Goal: Task Accomplishment & Management: Use online tool/utility

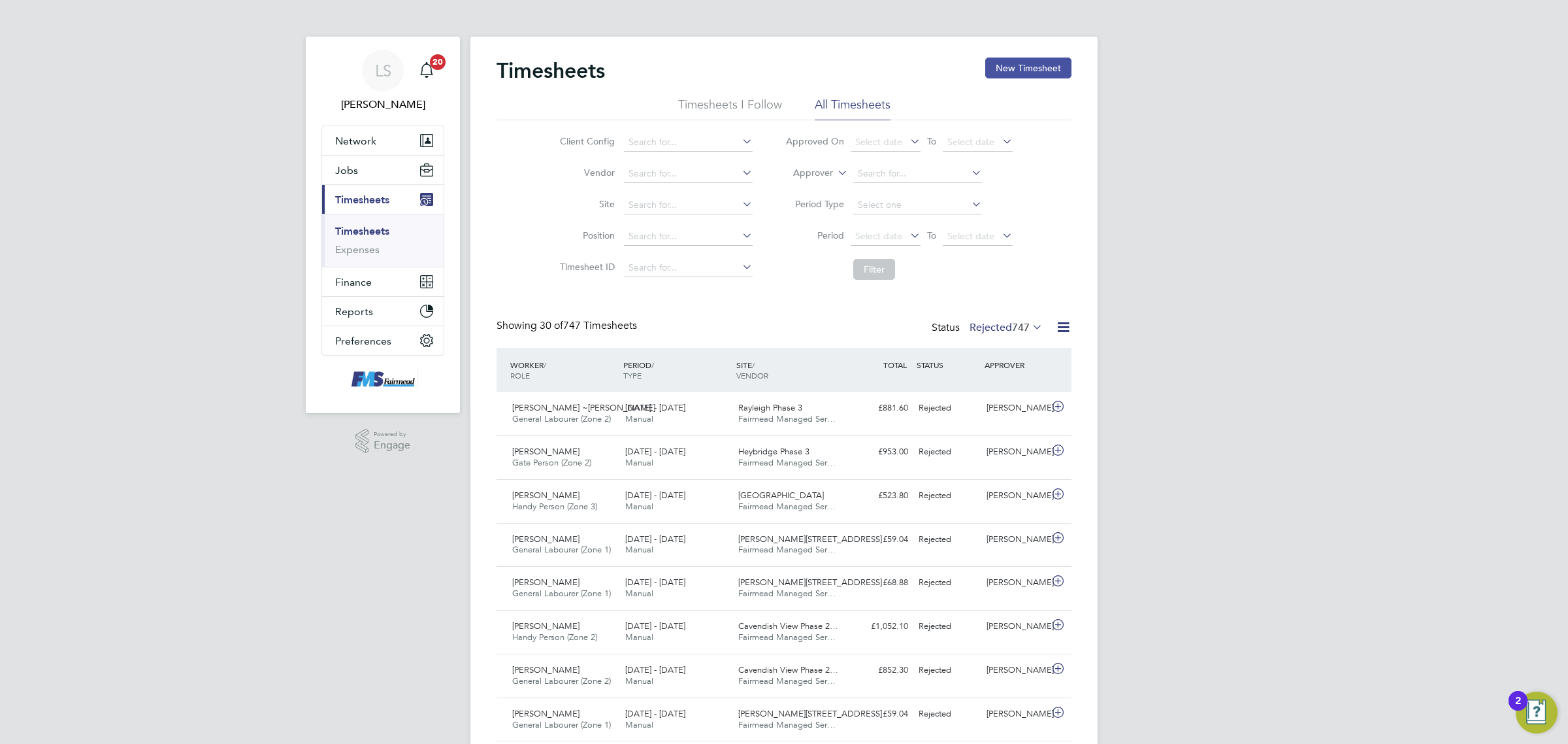
click at [1050, 69] on button "New Timesheet" at bounding box center [1028, 68] width 86 height 21
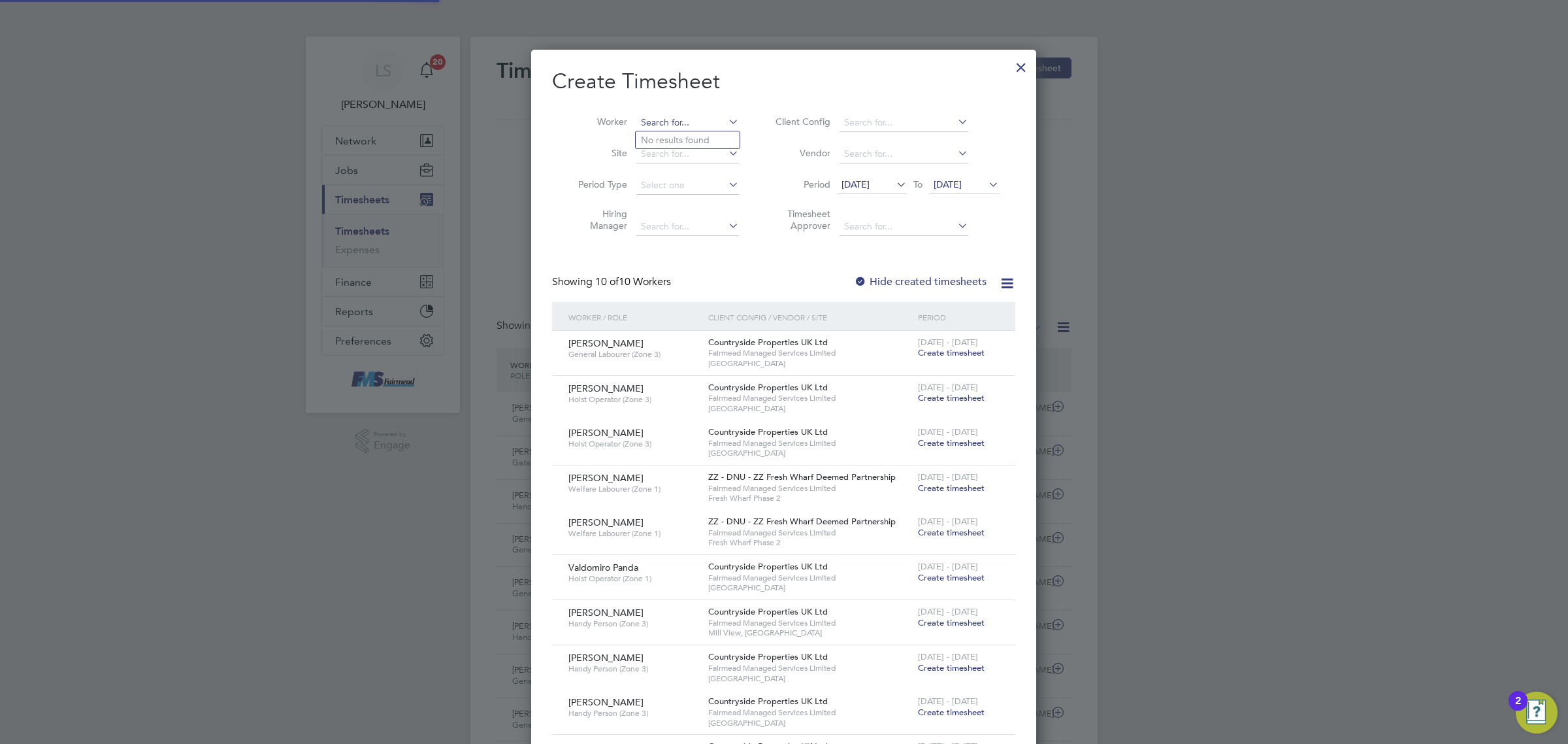
click at [649, 121] on input at bounding box center [688, 123] width 103 height 19
click at [677, 144] on li "[PERSON_NAME] Simbule" at bounding box center [695, 141] width 119 height 18
type input "[PERSON_NAME] Simbule"
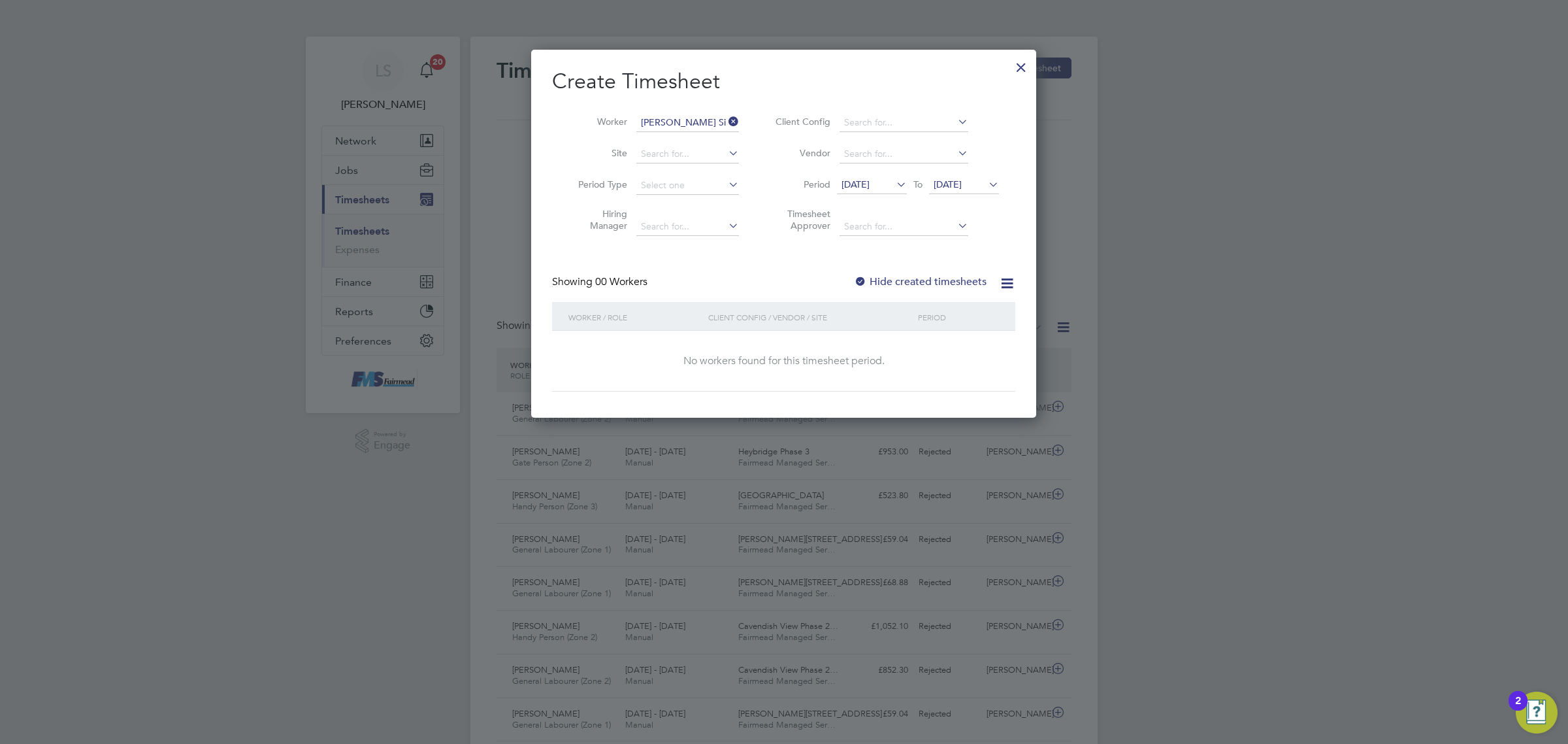
click at [904, 276] on label "Hide created timesheets" at bounding box center [920, 281] width 132 height 13
click at [986, 188] on icon at bounding box center [986, 184] width 0 height 19
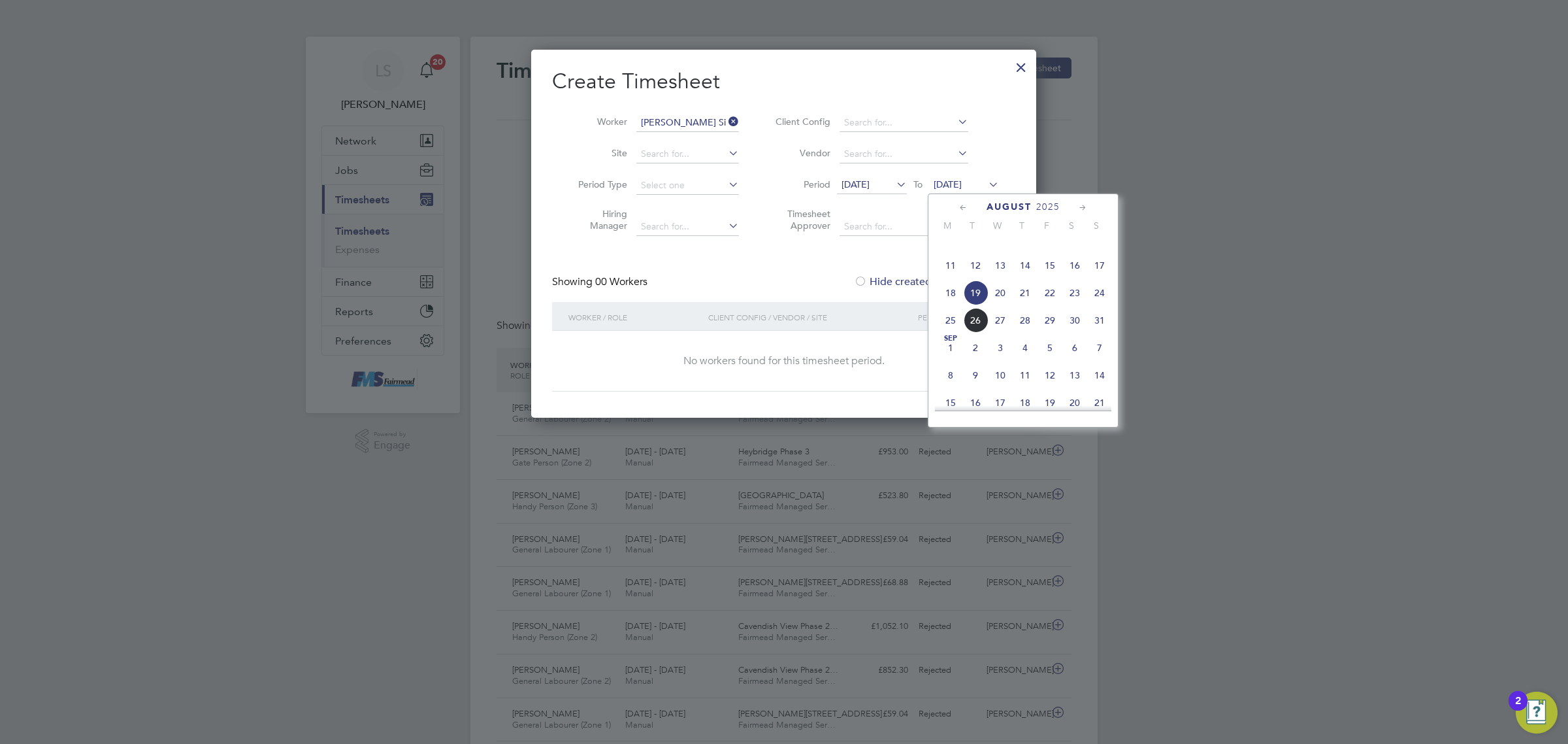
click at [1098, 305] on span "24" at bounding box center [1100, 293] width 25 height 25
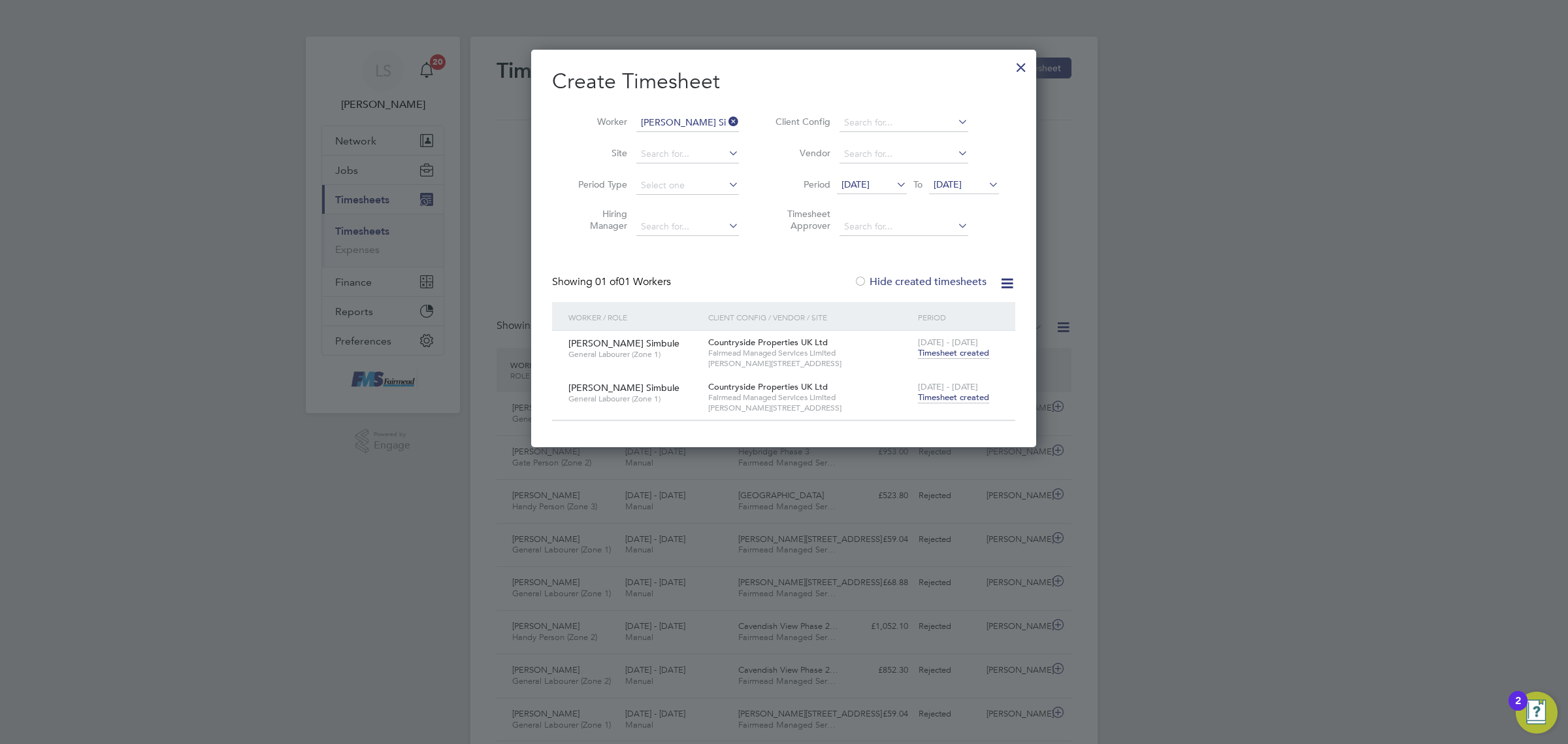
click at [948, 397] on span "Timesheet created" at bounding box center [954, 397] width 71 height 12
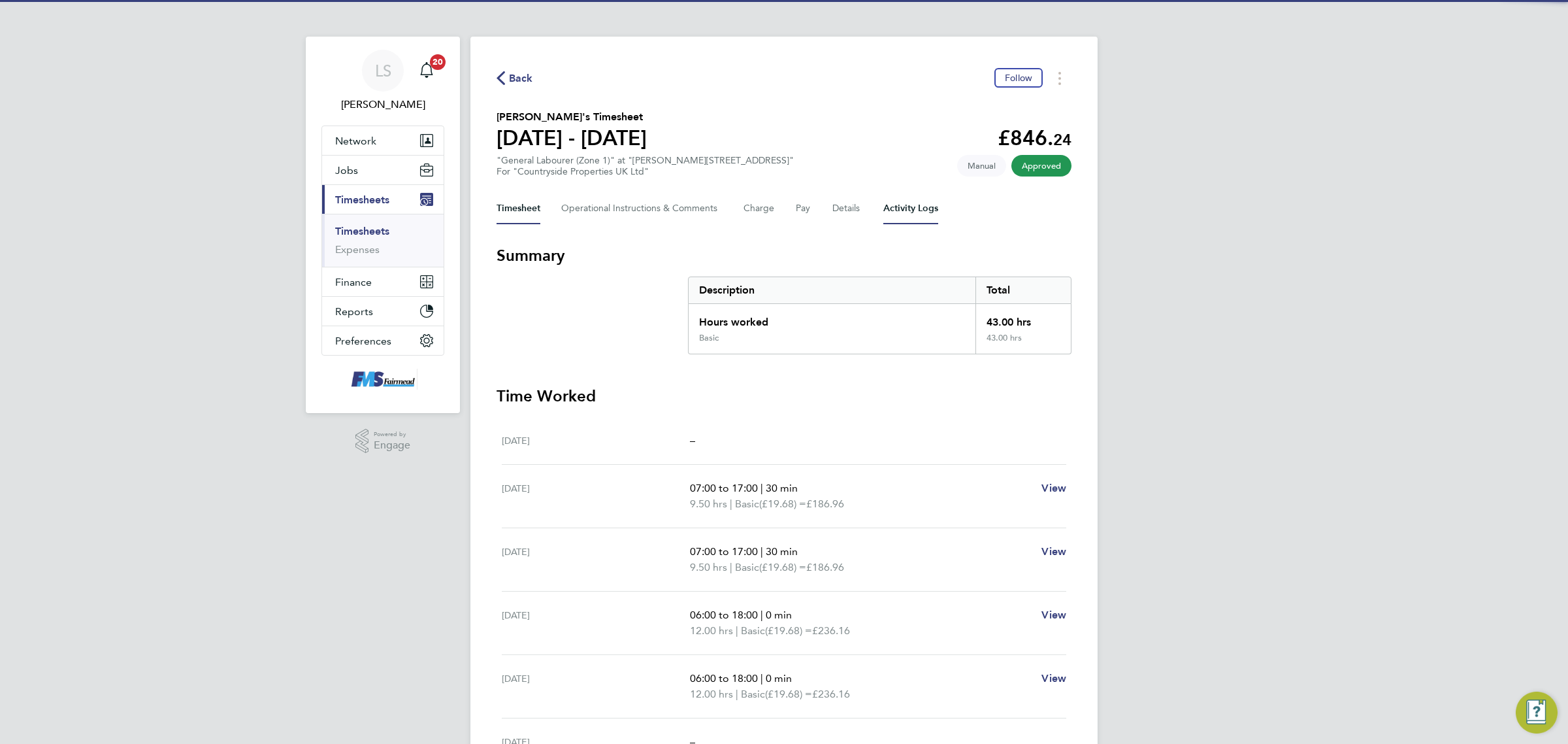
click at [924, 202] on Logs-tab "Activity Logs" at bounding box center [911, 208] width 55 height 32
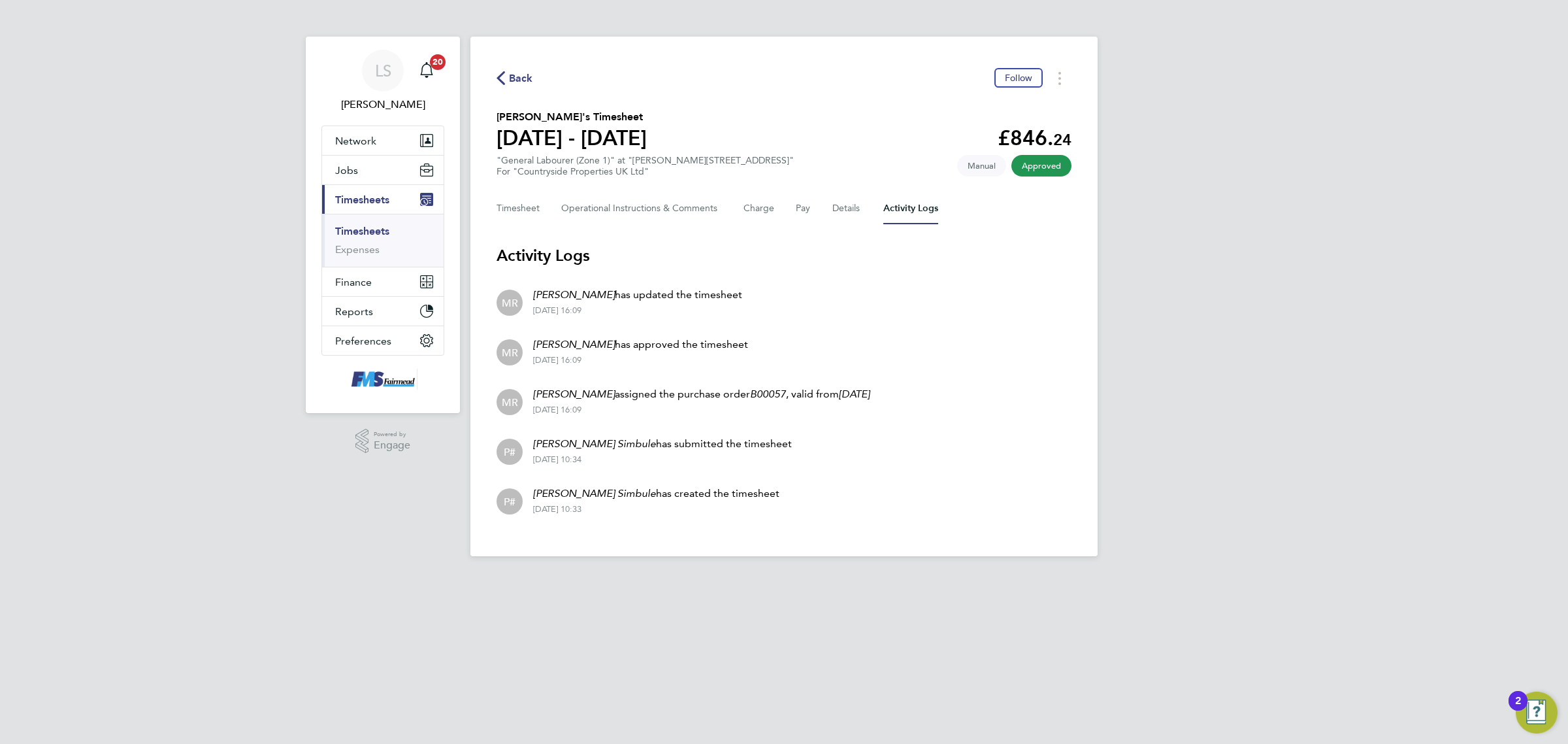
click at [371, 230] on link "Timesheets" at bounding box center [362, 231] width 54 height 12
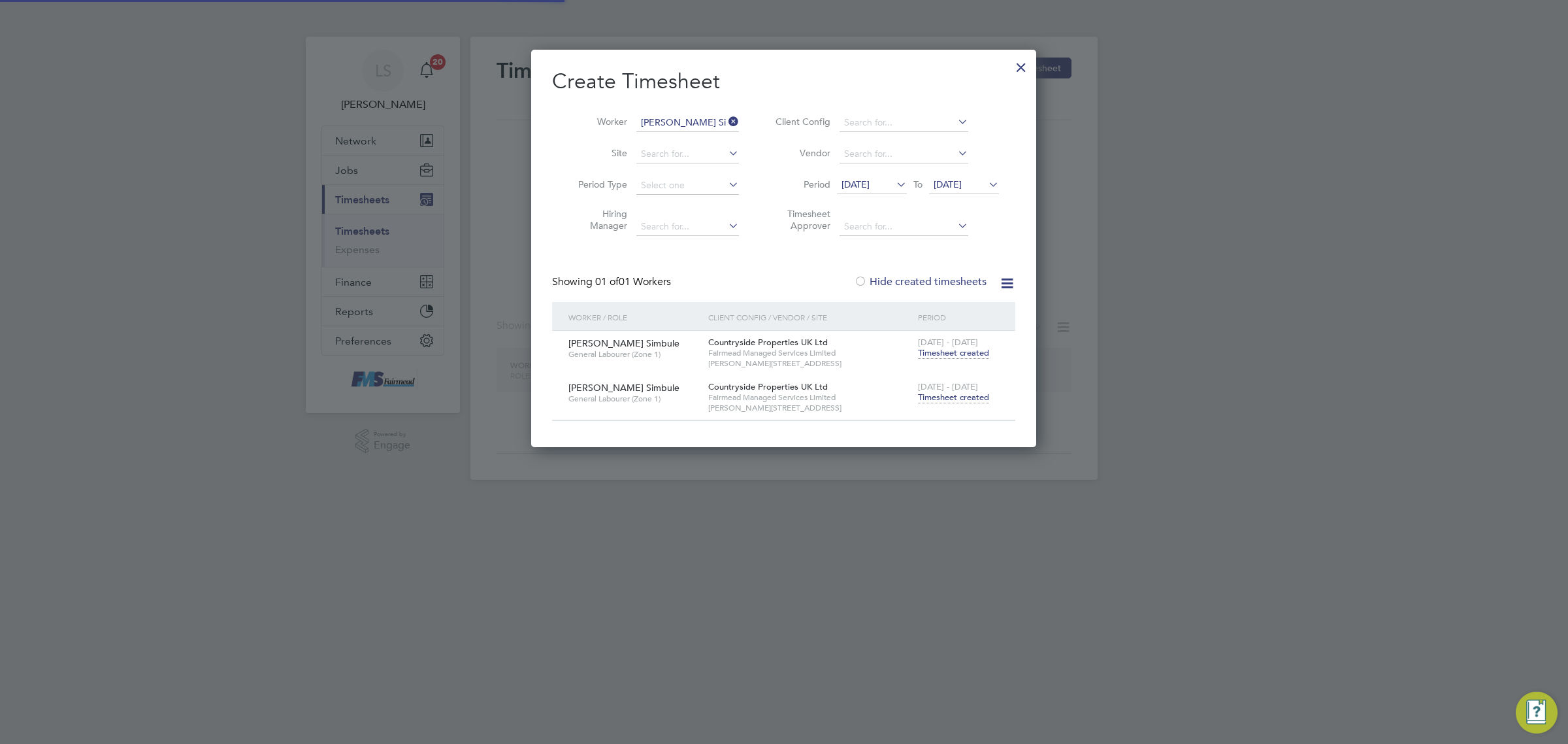
click at [703, 119] on input "[PERSON_NAME] Simbule" at bounding box center [688, 123] width 103 height 19
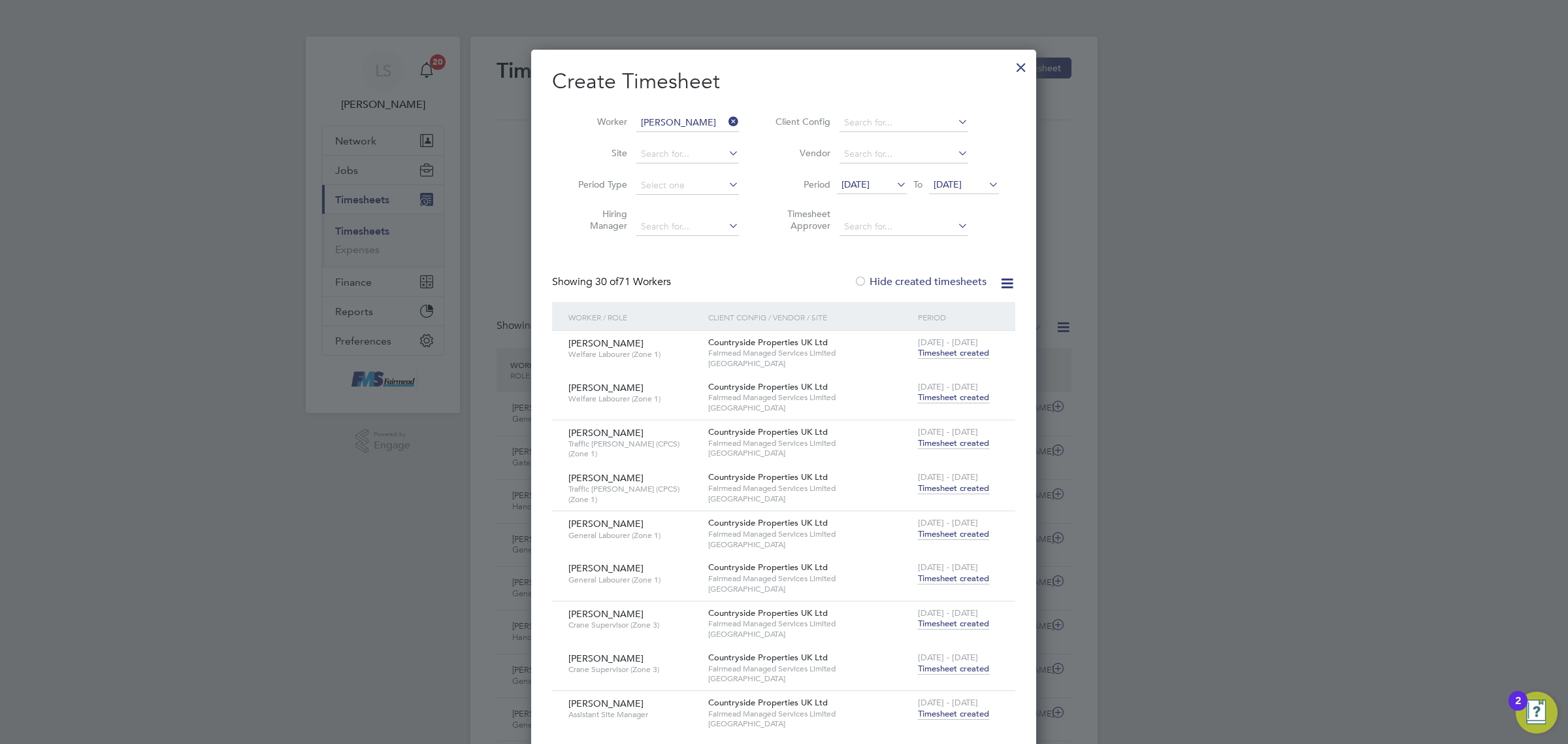
click at [697, 158] on li "[PERSON_NAME]" at bounding box center [712, 158] width 153 height 18
type input "[PERSON_NAME]"
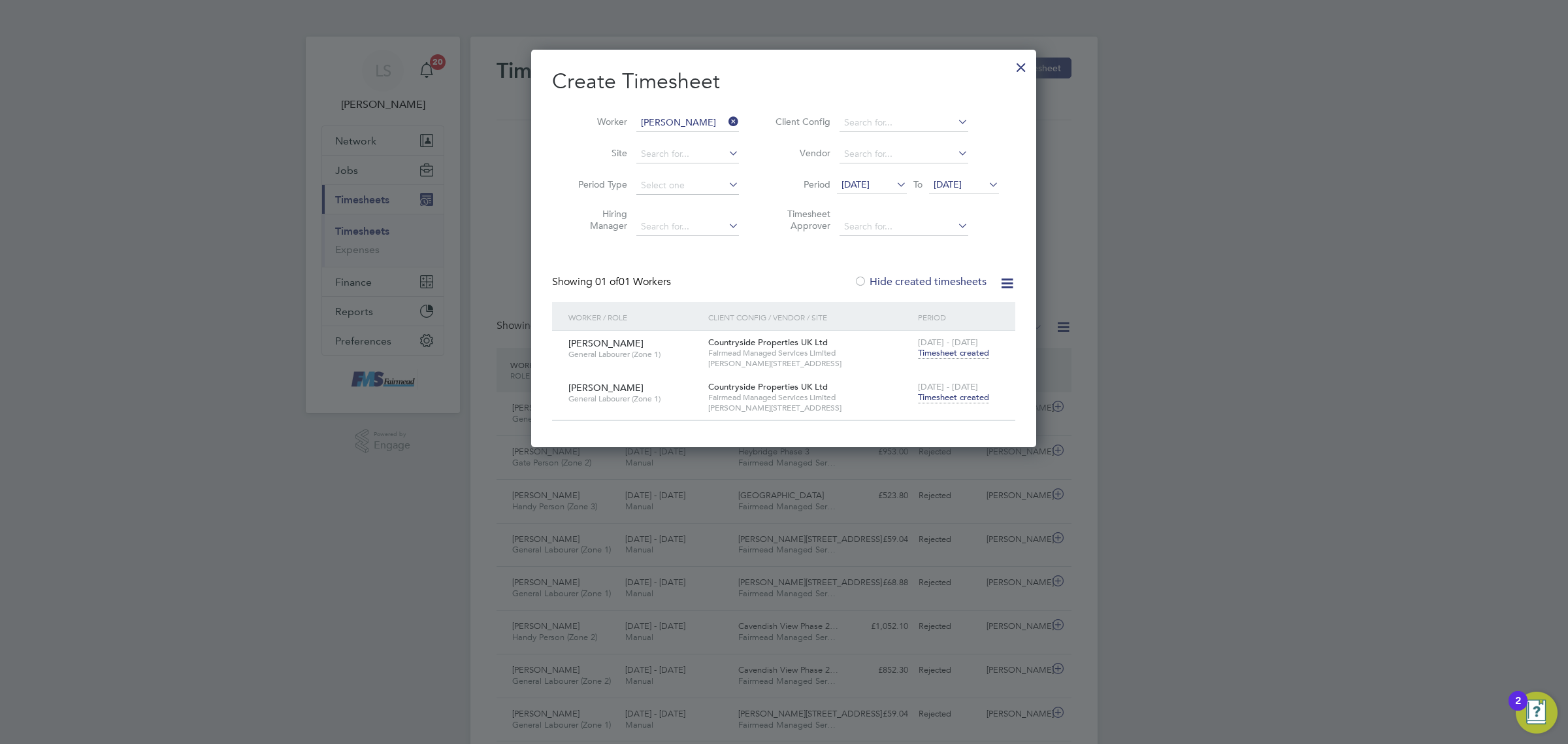
click at [962, 396] on span "Timesheet created" at bounding box center [954, 397] width 71 height 12
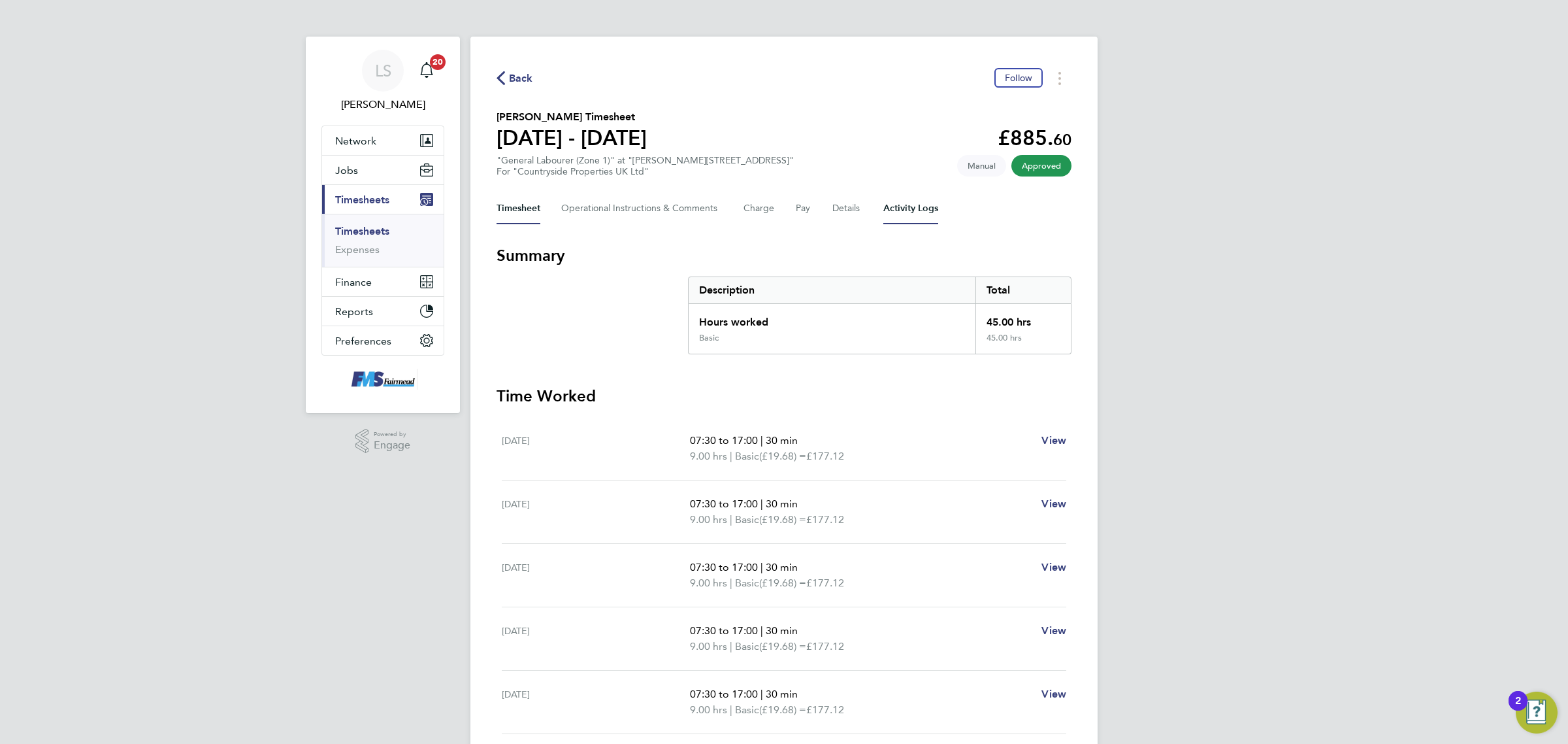
click at [931, 202] on Logs-tab "Activity Logs" at bounding box center [911, 208] width 55 height 32
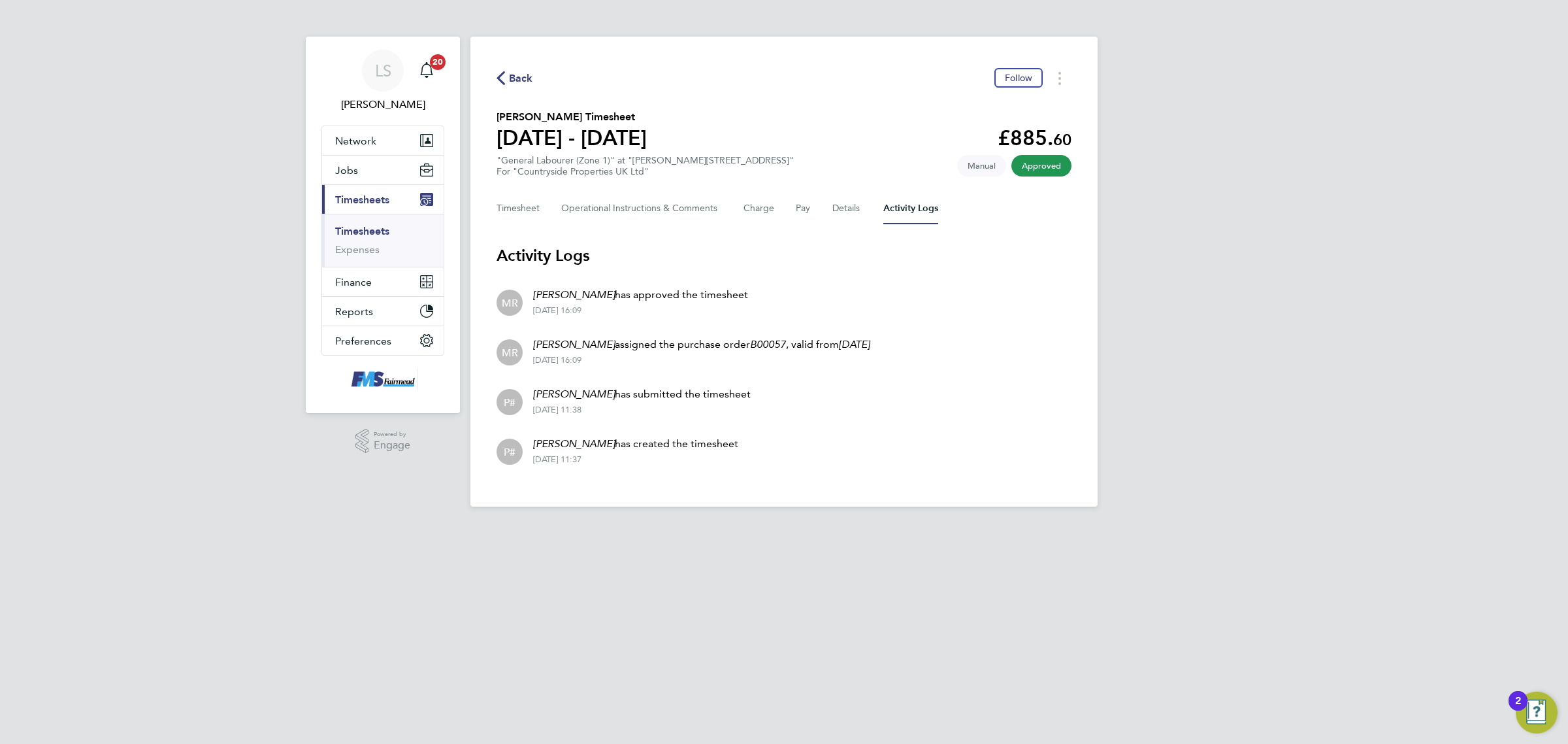
click at [377, 226] on link "Timesheets" at bounding box center [362, 231] width 54 height 12
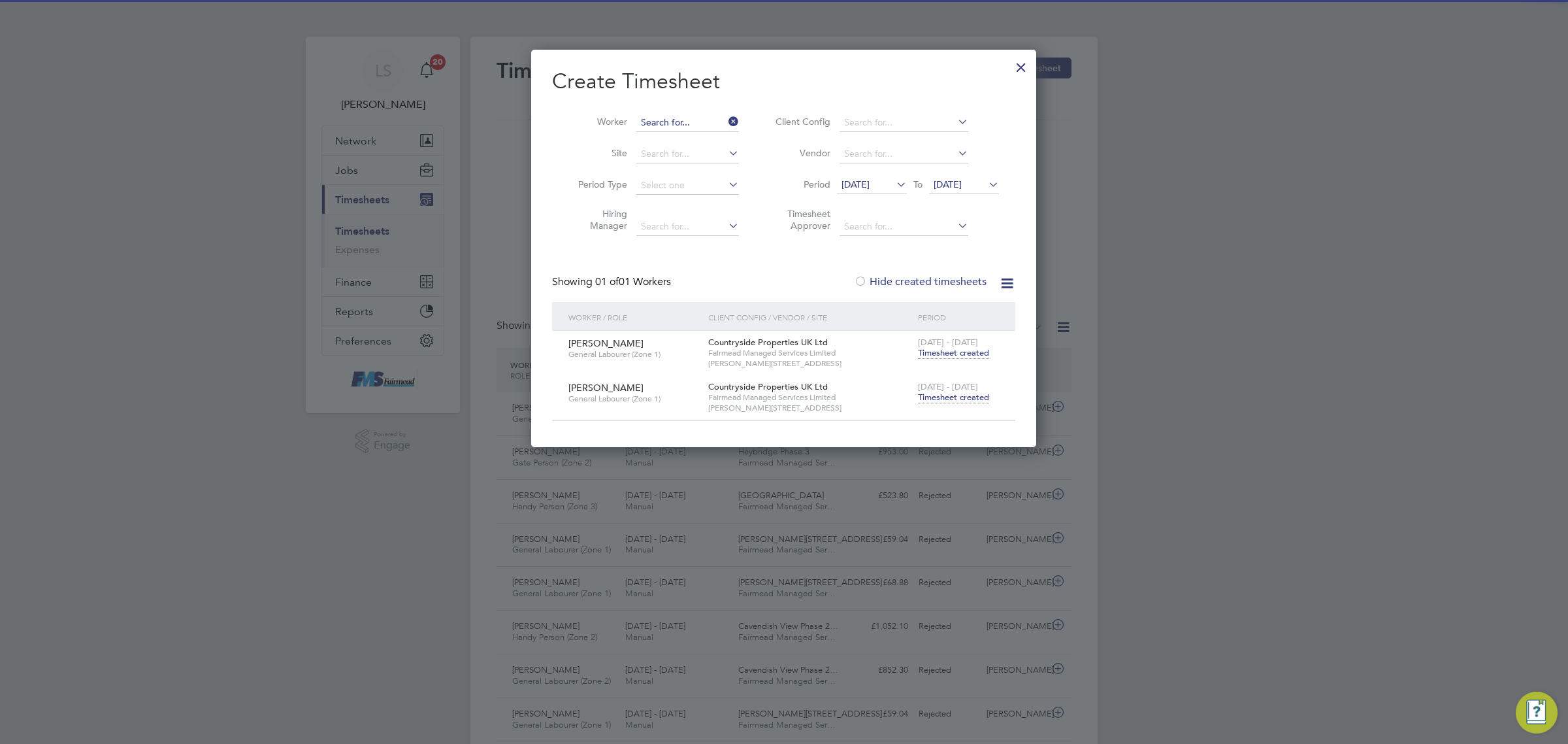
click at [677, 128] on input at bounding box center [688, 123] width 103 height 19
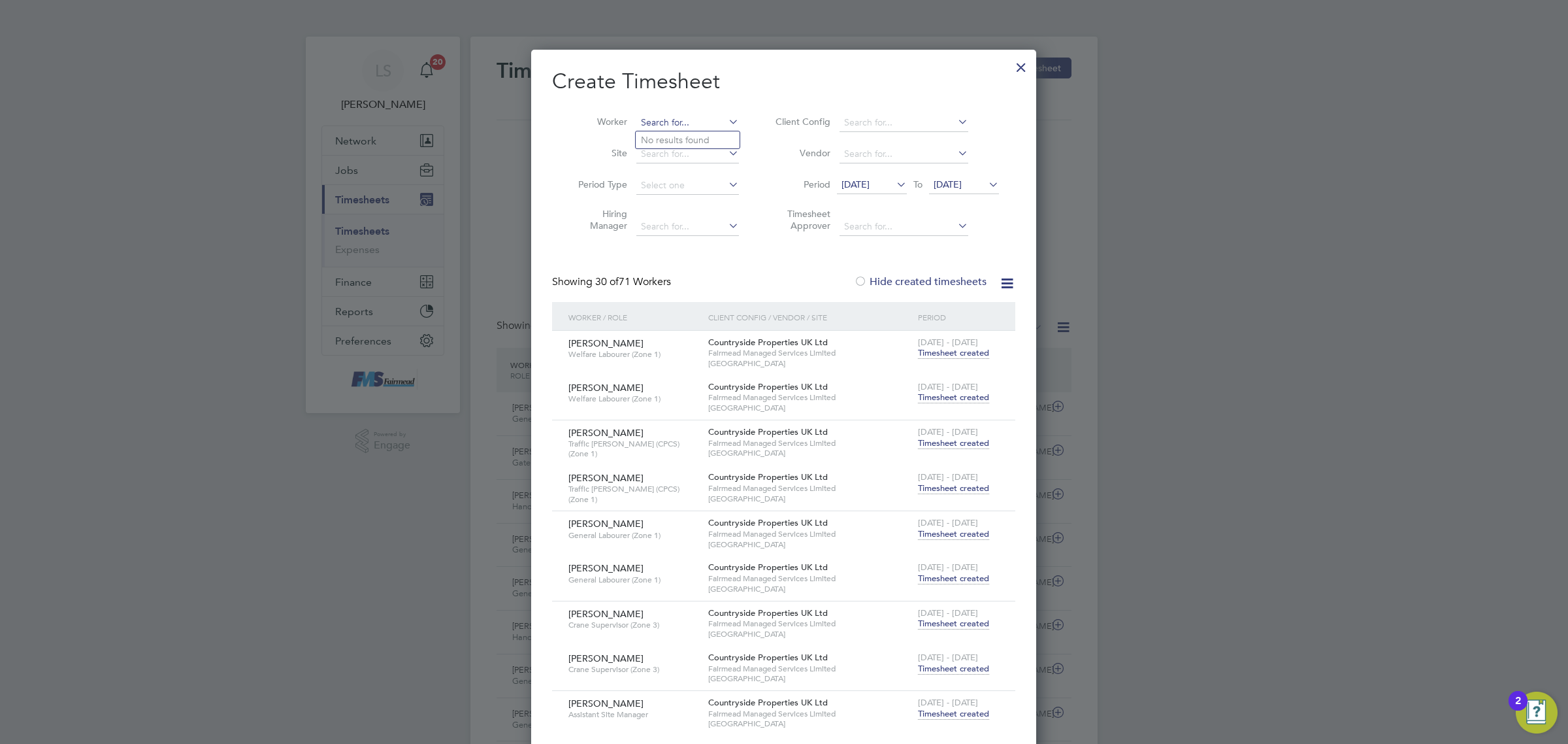
click at [677, 126] on input at bounding box center [688, 123] width 103 height 19
click at [681, 139] on li "[PERSON_NAME]" at bounding box center [690, 141] width 110 height 18
type input "[PERSON_NAME]"
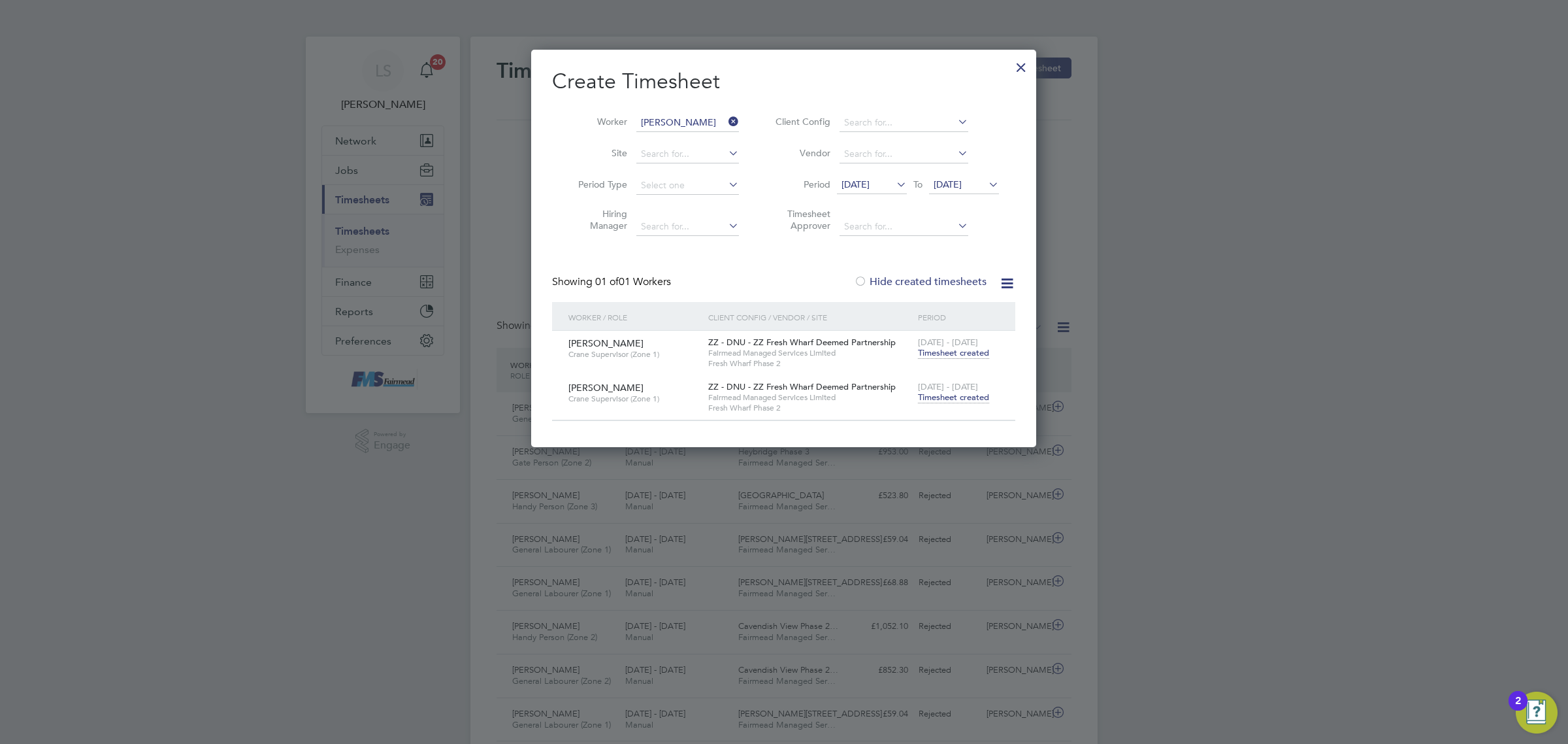
click at [945, 409] on div "[DATE] - [DATE] Timesheet created" at bounding box center [958, 392] width 88 height 35
click at [948, 384] on span "[DATE] - [DATE]" at bounding box center [948, 387] width 60 height 11
click at [954, 399] on span "Timesheet created" at bounding box center [954, 397] width 71 height 12
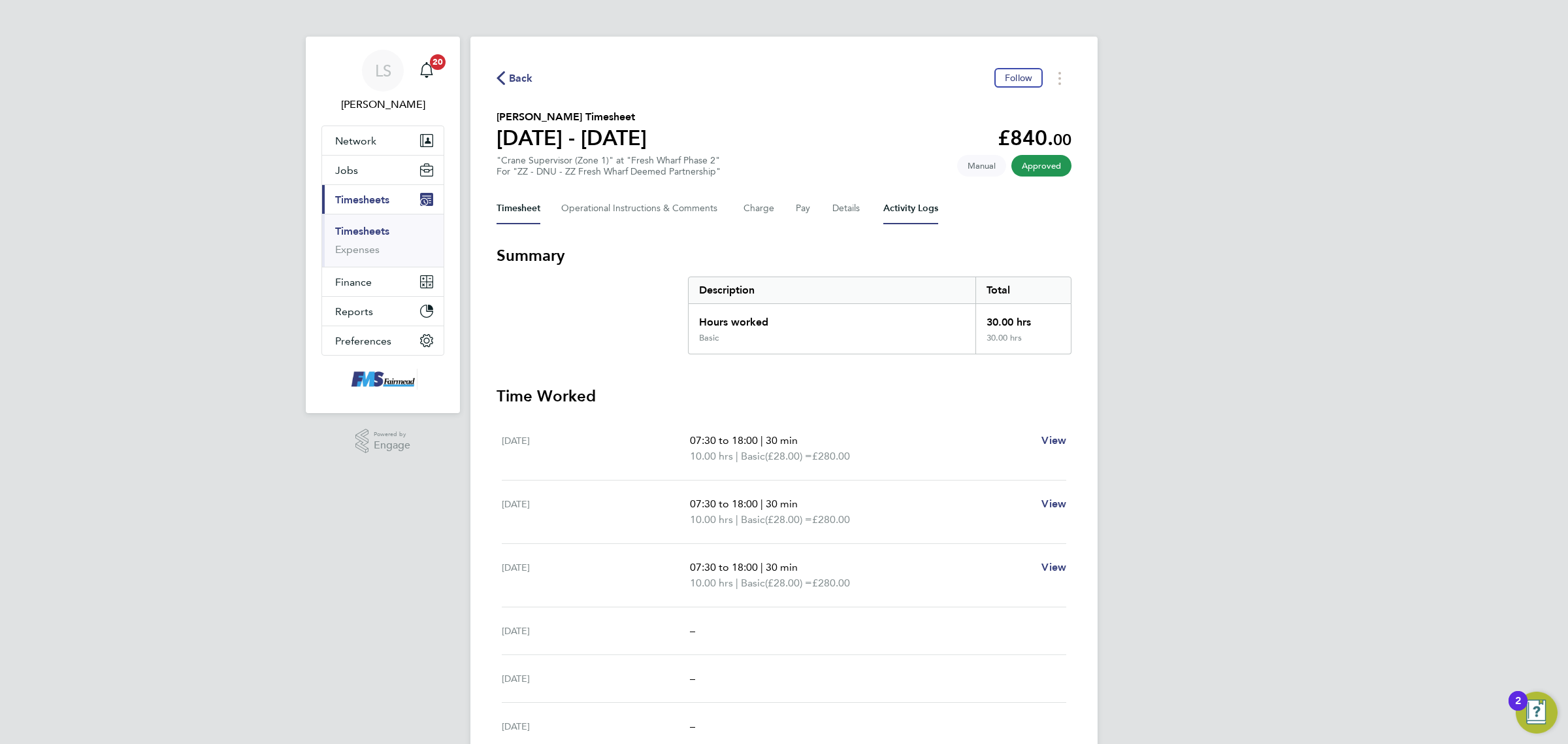
click at [912, 206] on Logs-tab "Activity Logs" at bounding box center [911, 208] width 55 height 32
